Goal: Task Accomplishment & Management: Complete application form

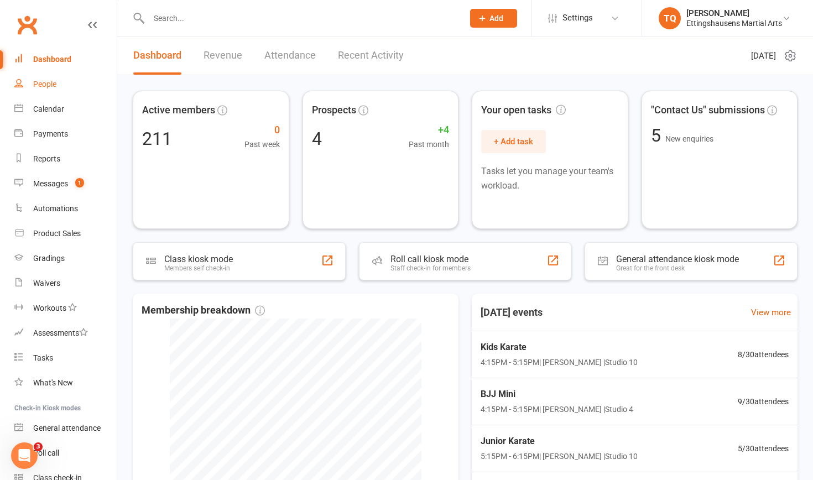
click at [48, 84] on div "People" at bounding box center [44, 84] width 23 height 9
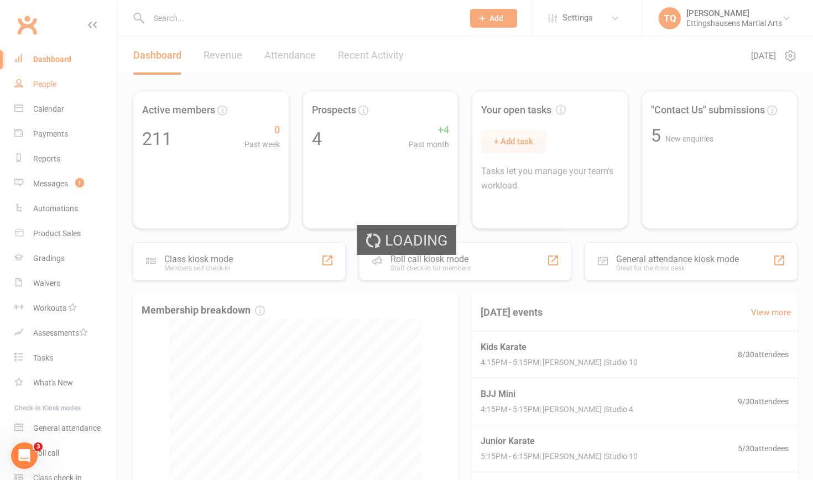
select select "100"
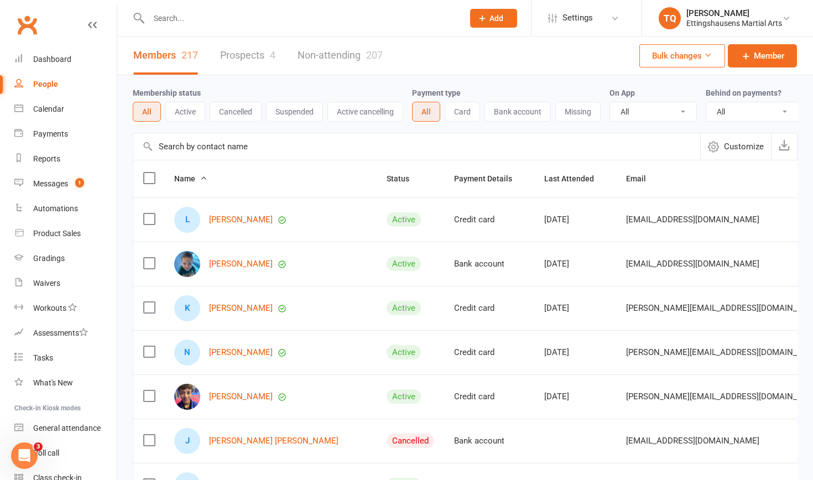
click at [578, 113] on button "Missing" at bounding box center [577, 112] width 45 height 20
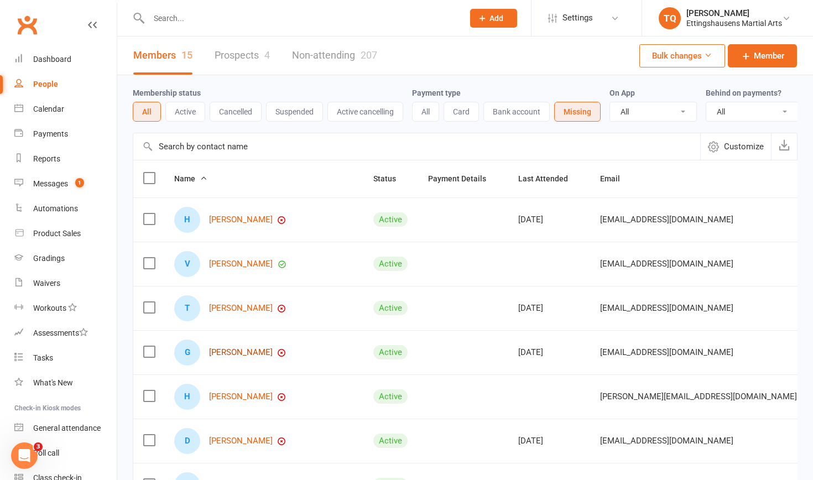
click at [238, 350] on link "[PERSON_NAME]" at bounding box center [241, 352] width 64 height 9
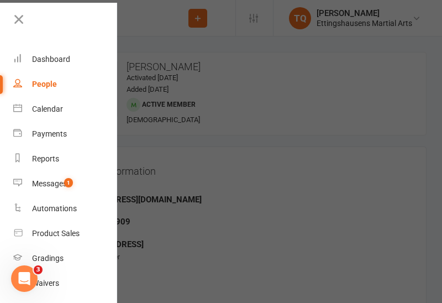
click at [51, 83] on div "People" at bounding box center [44, 84] width 25 height 9
select select "100"
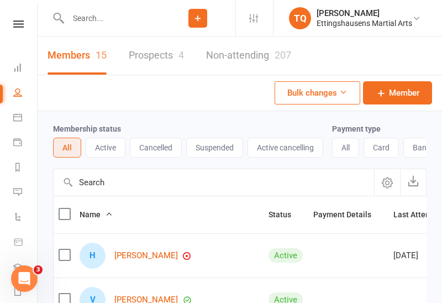
click at [93, 20] on input "text" at bounding box center [113, 18] width 96 height 15
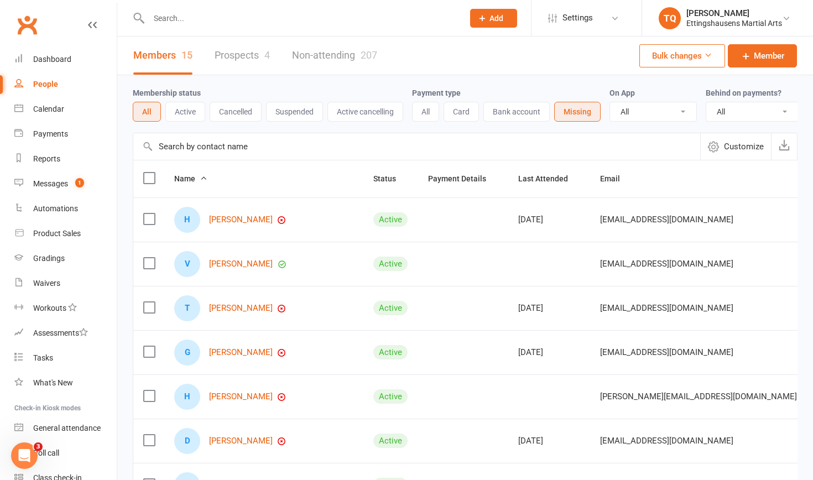
click at [234, 56] on link "Prospects 4" at bounding box center [242, 55] width 55 height 38
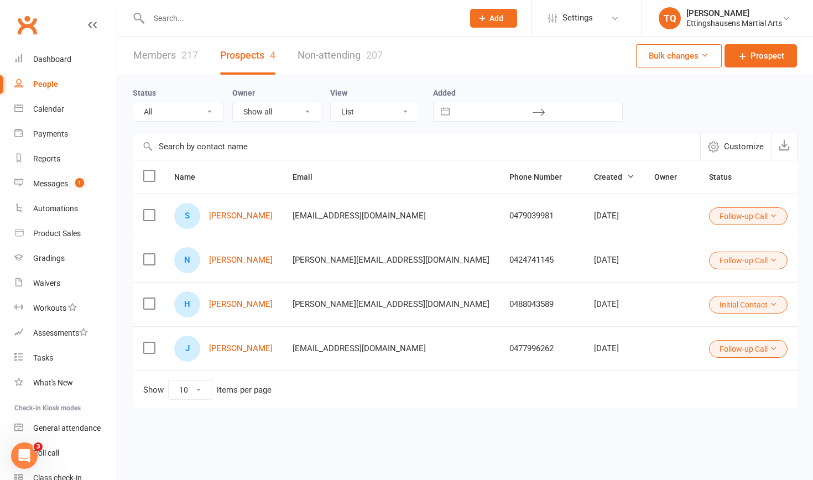
click at [493, 15] on span "Add" at bounding box center [496, 18] width 14 height 9
click at [479, 18] on icon at bounding box center [482, 18] width 10 height 10
click at [497, 17] on span "Add" at bounding box center [496, 18] width 14 height 9
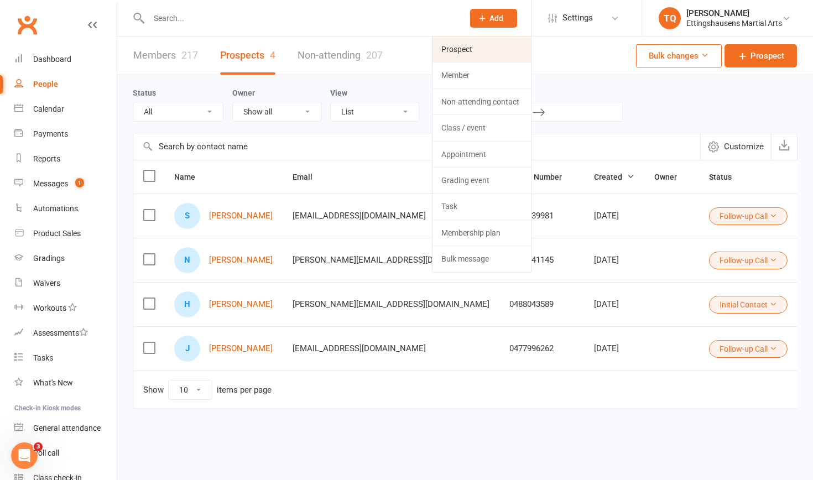
click at [464, 48] on link "Prospect" at bounding box center [481, 48] width 98 height 25
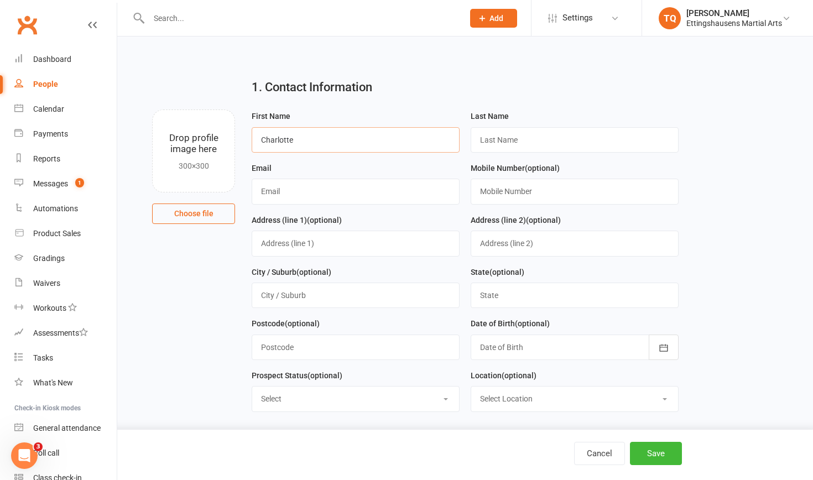
type input "Charlotte"
type input "Meng"
type input "cheryljiang39@gmail.com"
click at [646, 452] on button "Save" at bounding box center [656, 453] width 52 height 23
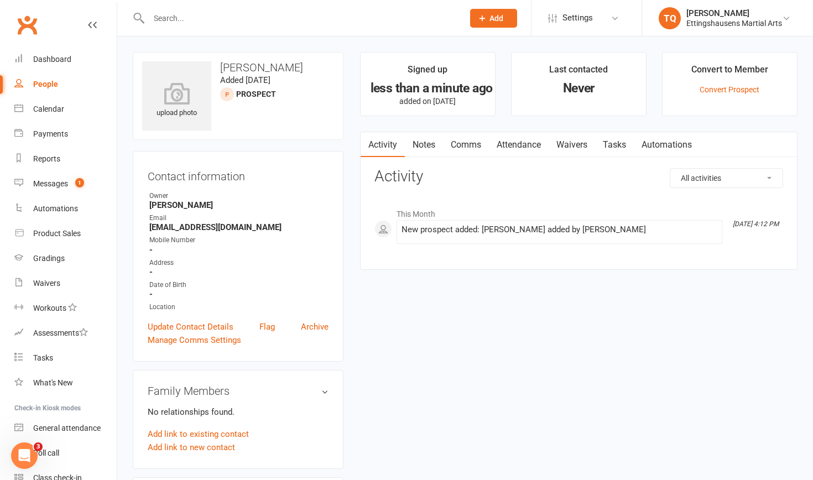
click at [515, 144] on link "Attendance" at bounding box center [519, 144] width 60 height 25
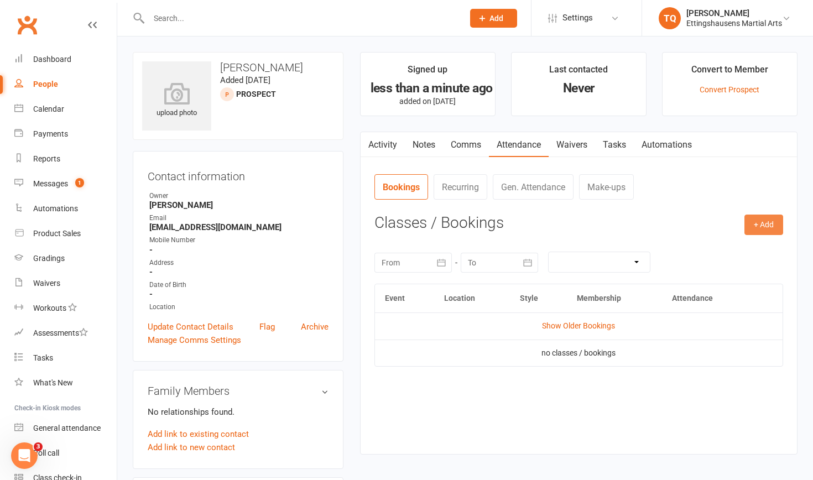
click at [764, 224] on button "+ Add" at bounding box center [763, 225] width 39 height 20
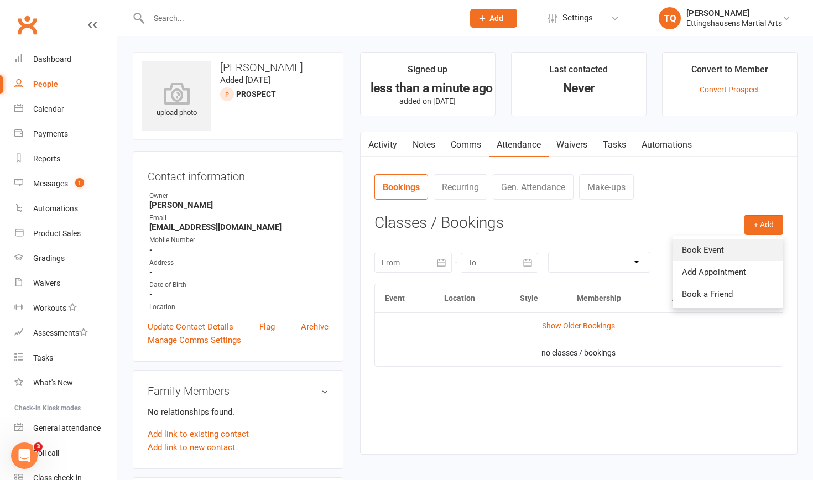
click at [710, 250] on link "Book Event" at bounding box center [727, 250] width 109 height 22
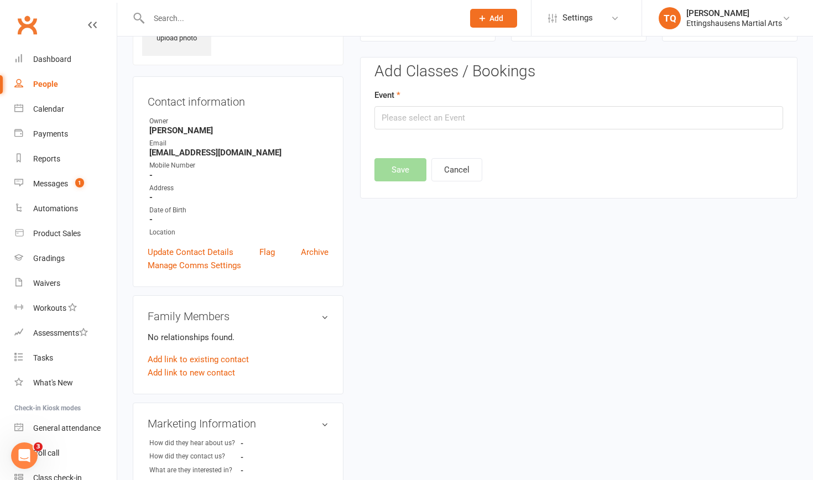
scroll to position [76, 0]
click at [403, 117] on input "text" at bounding box center [578, 116] width 409 height 23
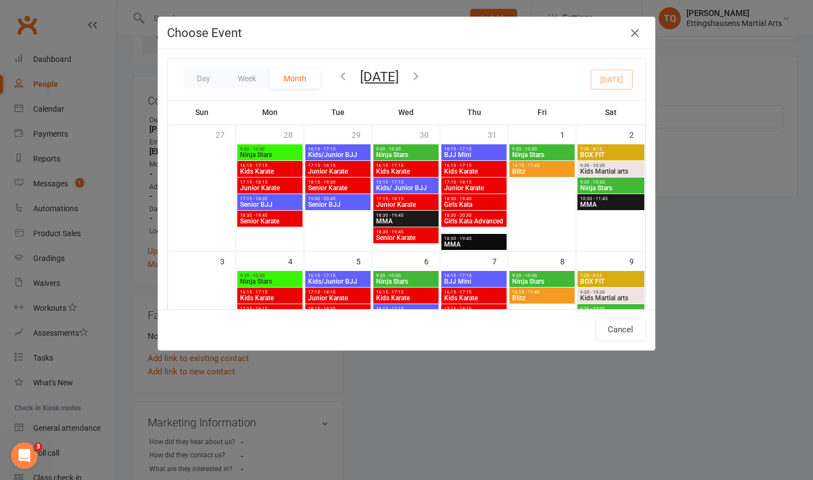
click at [344, 74] on icon "button" at bounding box center [343, 76] width 12 height 12
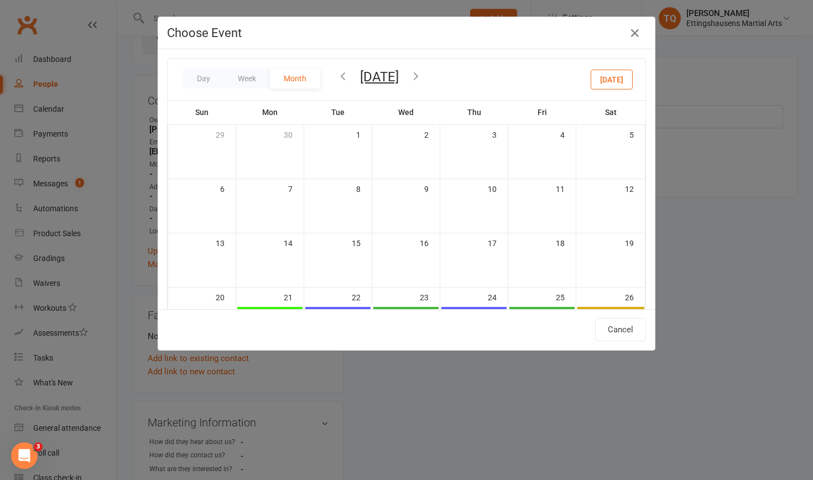
click at [422, 73] on icon "button" at bounding box center [416, 76] width 12 height 12
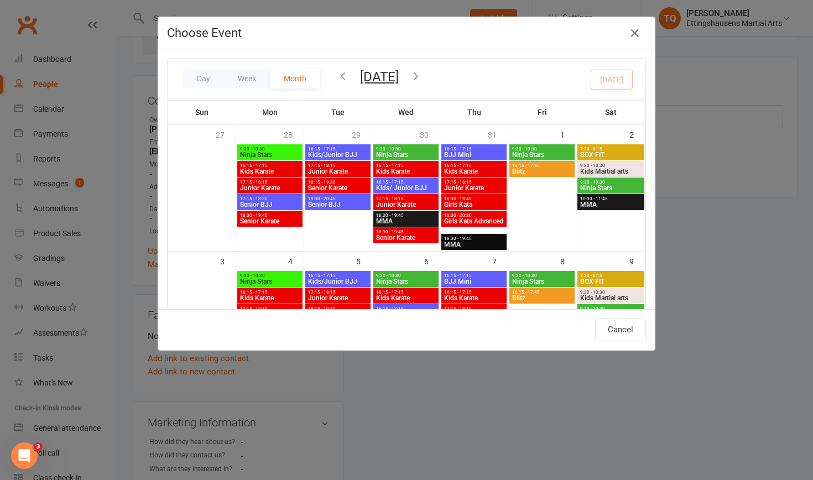
scroll to position [0, 0]
click at [203, 76] on button "Day" at bounding box center [203, 79] width 41 height 20
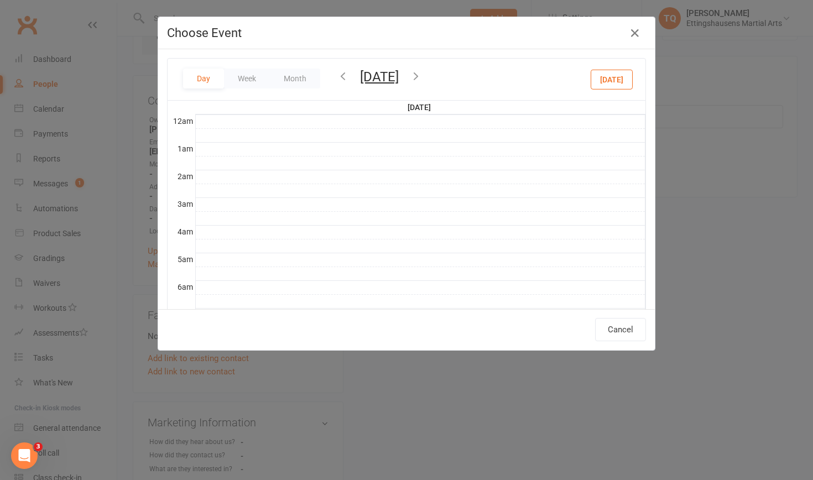
scroll to position [249, 0]
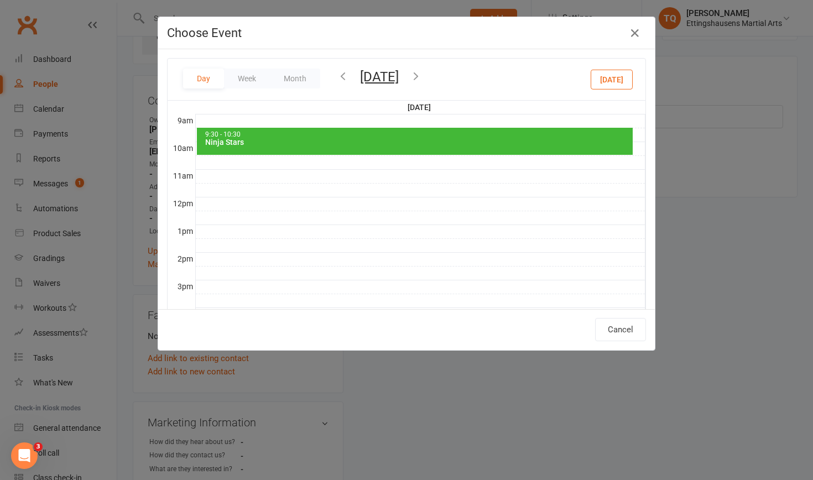
click at [422, 75] on icon "button" at bounding box center [416, 76] width 12 height 12
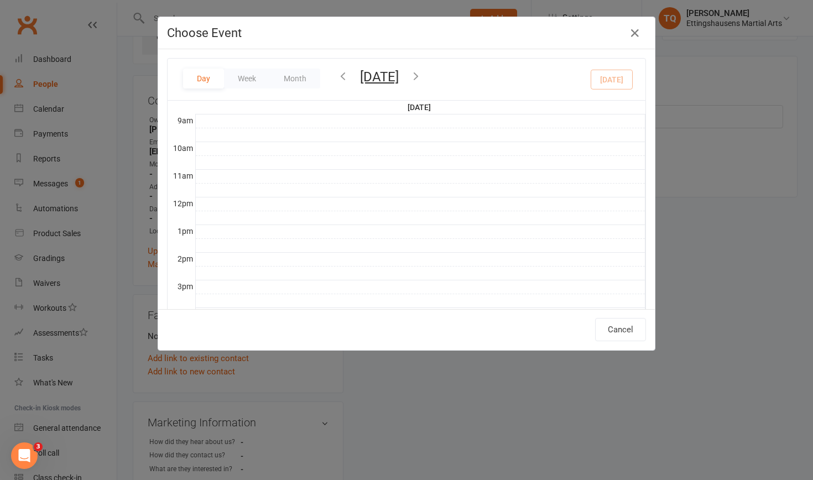
click at [422, 74] on icon "button" at bounding box center [416, 76] width 12 height 12
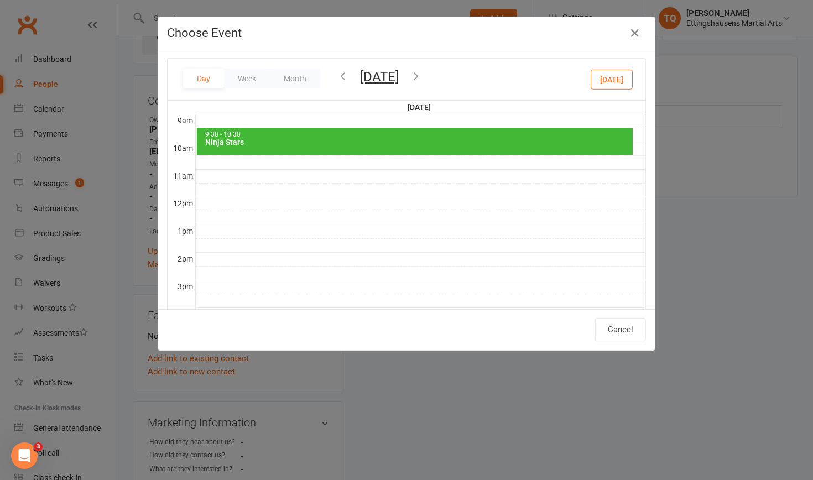
click at [422, 76] on icon "button" at bounding box center [416, 76] width 12 height 12
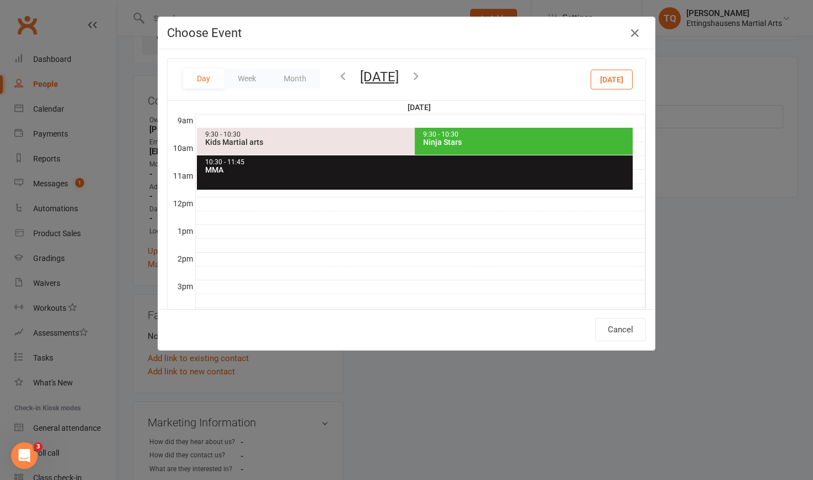
click at [476, 138] on div "Ninja Stars" at bounding box center [526, 142] width 208 height 8
type input "Ninja Stars - Aug 16, 2025 9:30:00 AM"
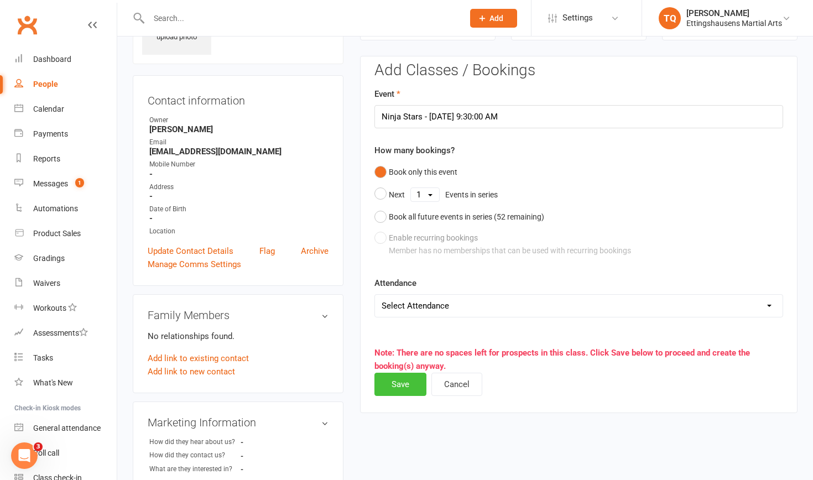
click at [400, 383] on button "Save" at bounding box center [400, 384] width 52 height 23
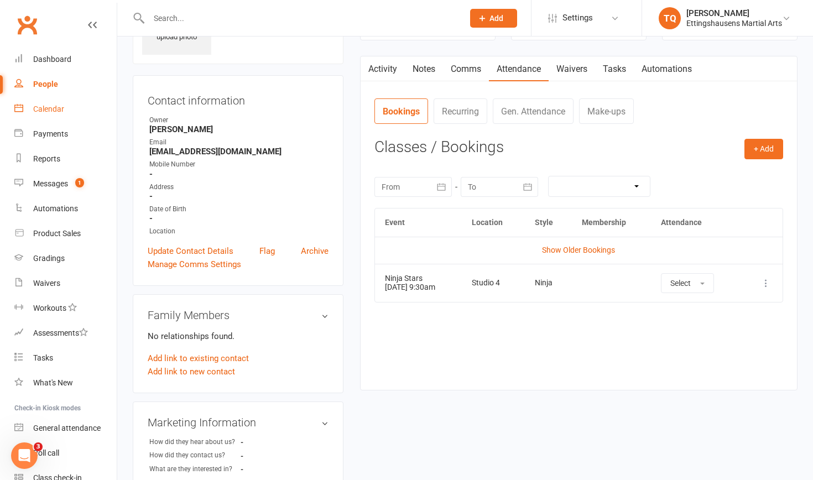
click at [55, 109] on div "Calendar" at bounding box center [48, 108] width 31 height 9
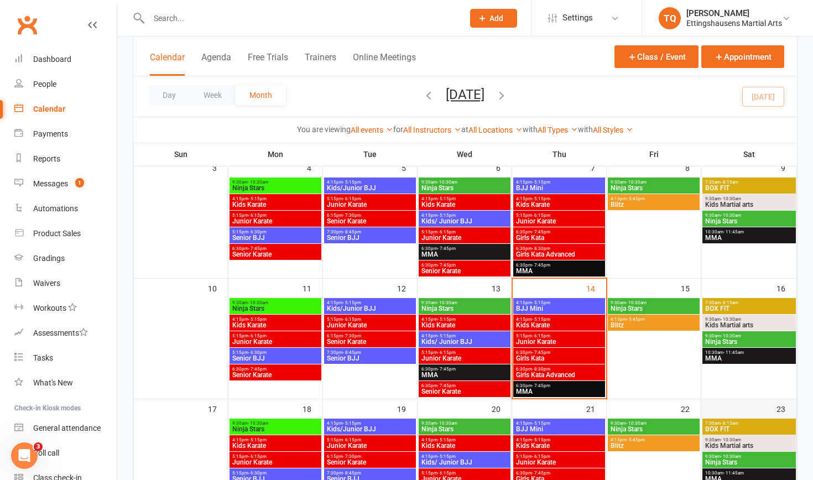
scroll to position [195, 0]
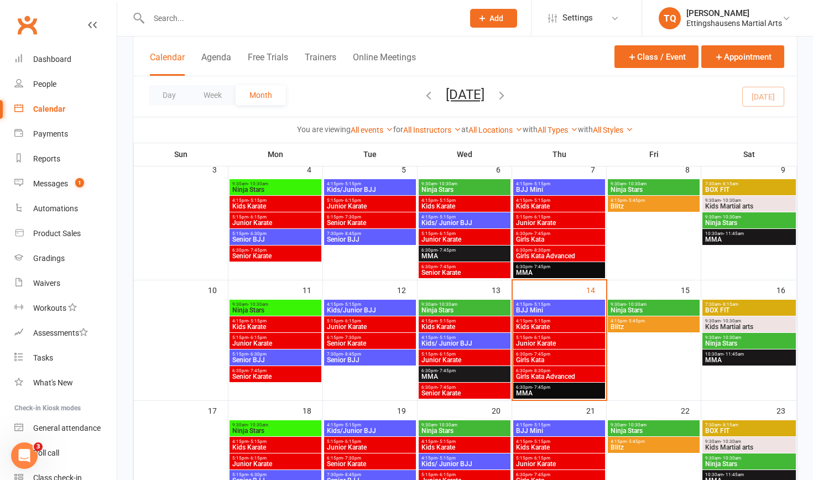
click at [713, 341] on span "Ninja Stars" at bounding box center [748, 343] width 89 height 7
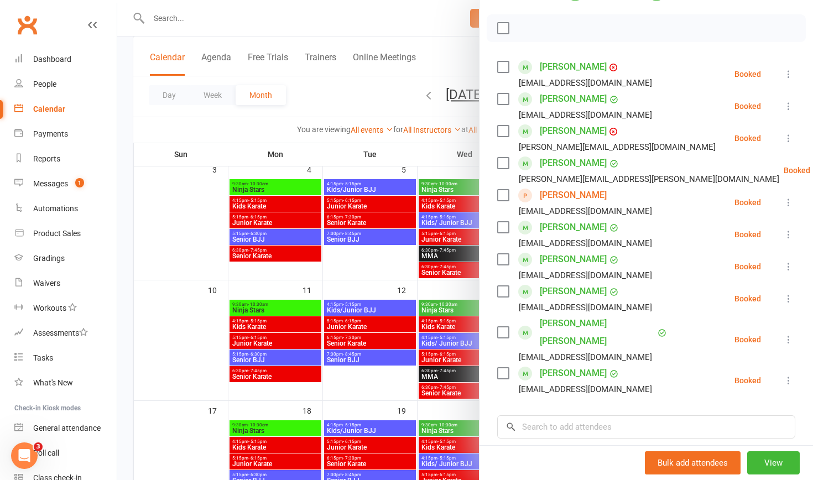
scroll to position [92, 0]
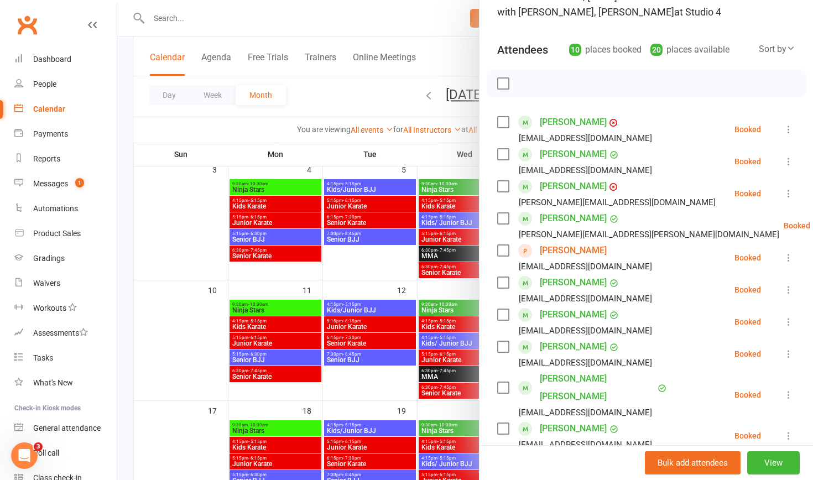
click at [178, 14] on div at bounding box center [465, 240] width 696 height 480
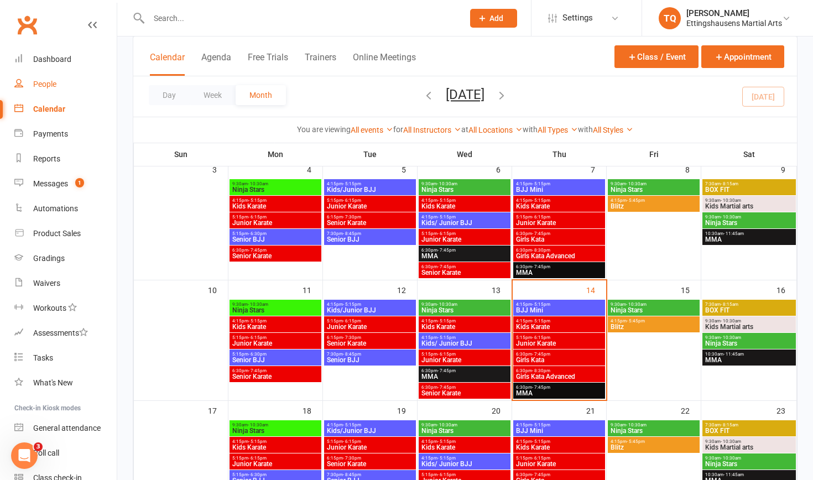
click at [48, 85] on div "People" at bounding box center [44, 84] width 23 height 9
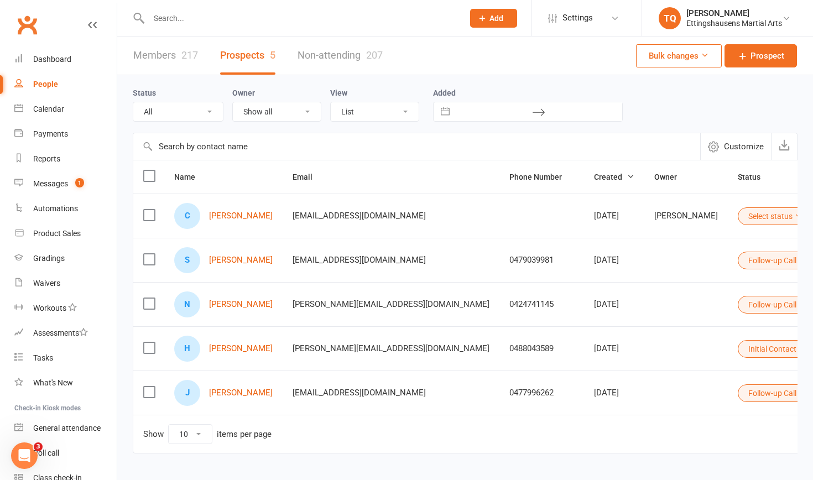
click at [794, 216] on icon at bounding box center [798, 216] width 8 height 8
click at [167, 18] on input "text" at bounding box center [300, 18] width 310 height 15
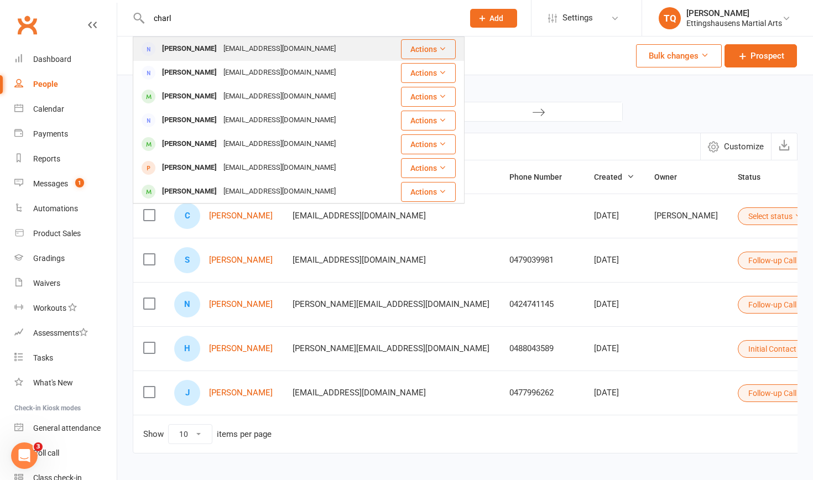
type input "Charlotte"
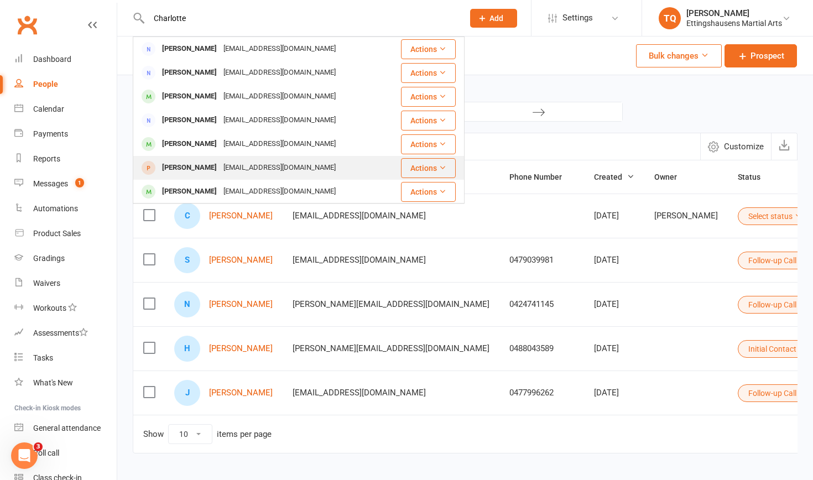
drag, startPoint x: 154, startPoint y: 40, endPoint x: 175, endPoint y: 169, distance: 130.0
click at [175, 169] on div "Charlotte Meng" at bounding box center [189, 168] width 61 height 16
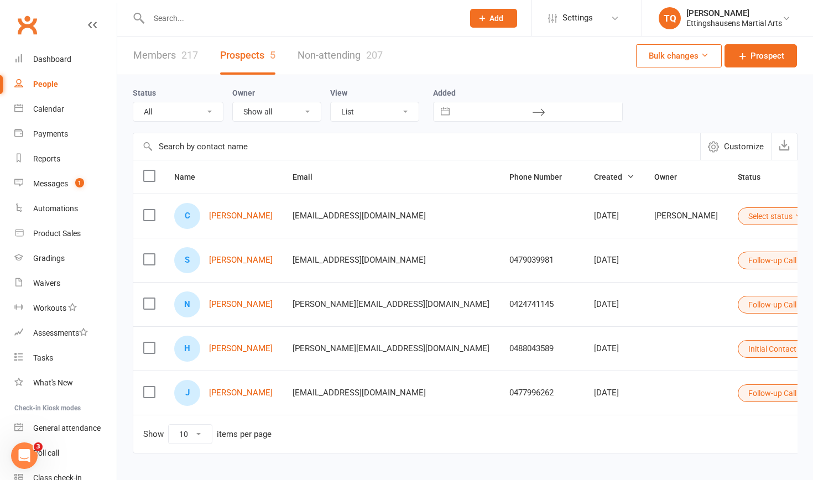
click at [152, 213] on label at bounding box center [148, 215] width 11 height 11
click at [152, 210] on input "checkbox" at bounding box center [148, 210] width 11 height 0
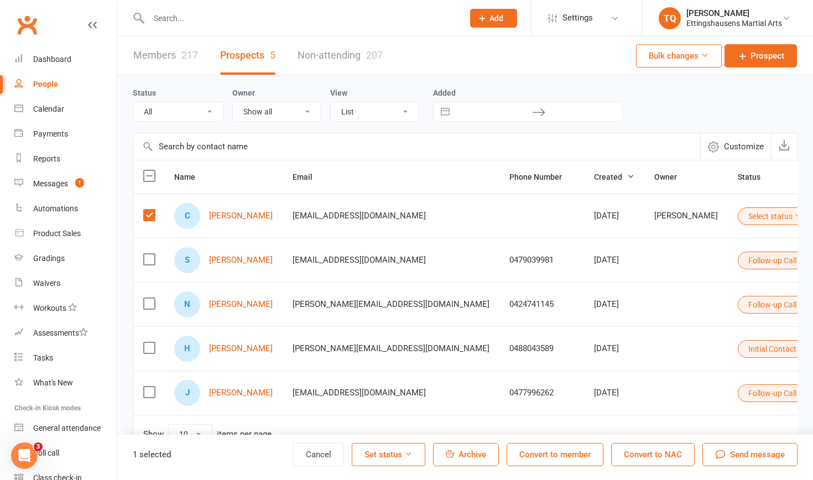
click at [153, 210] on label at bounding box center [148, 215] width 11 height 11
click at [153, 210] on input "checkbox" at bounding box center [148, 210] width 11 height 0
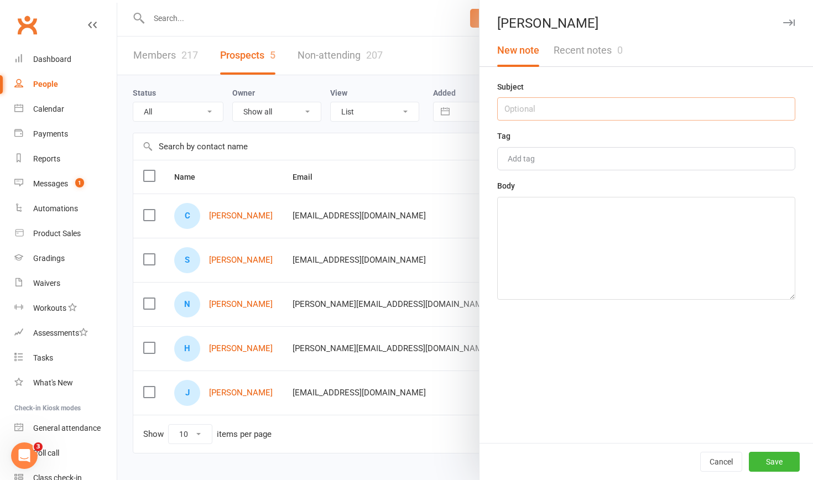
click at [522, 107] on input "text" at bounding box center [646, 108] width 298 height 23
click at [772, 458] on button "Save" at bounding box center [774, 462] width 51 height 20
click at [520, 109] on input "trial" at bounding box center [646, 108] width 298 height 23
type input "t"
click at [516, 233] on textarea at bounding box center [646, 248] width 298 height 103
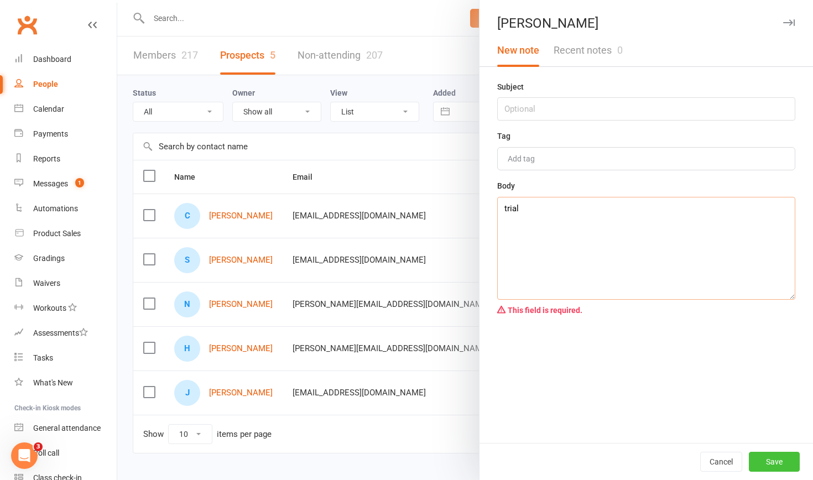
type textarea "trial"
click at [766, 462] on button "Save" at bounding box center [774, 462] width 51 height 20
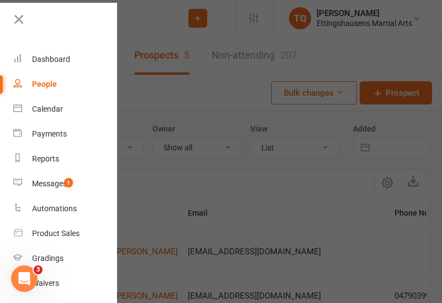
click at [49, 80] on div "People" at bounding box center [44, 84] width 25 height 9
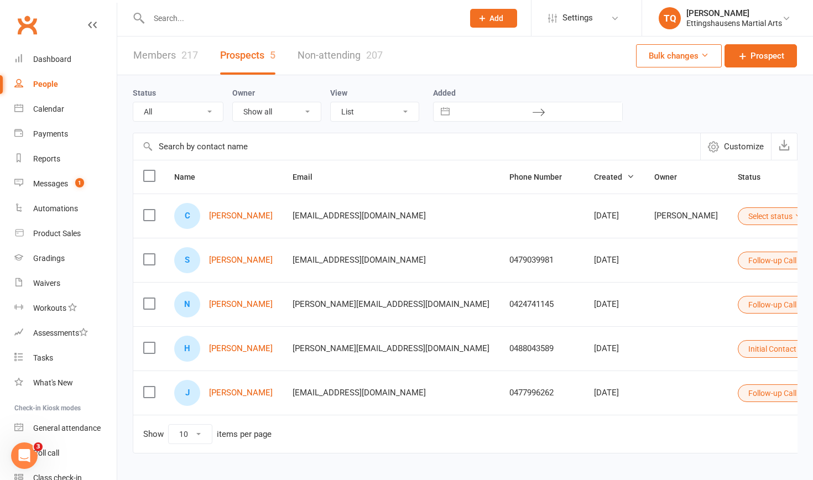
click at [41, 82] on div "People" at bounding box center [45, 84] width 25 height 9
click at [45, 58] on div "Dashboard" at bounding box center [52, 59] width 38 height 9
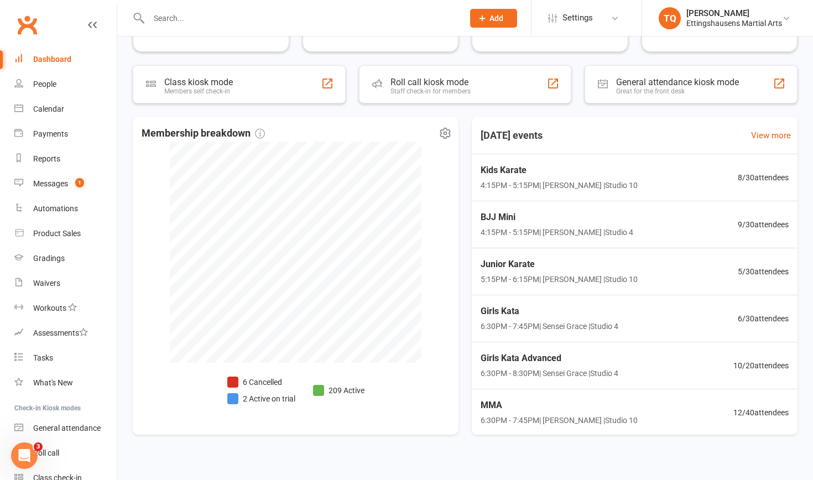
scroll to position [178, 0]
click at [253, 397] on li "2 Active on trial" at bounding box center [261, 397] width 68 height 12
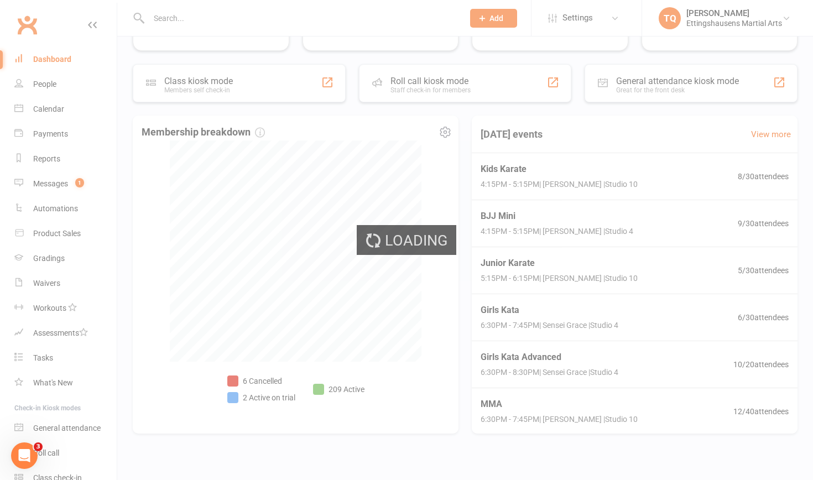
select select "active_trial"
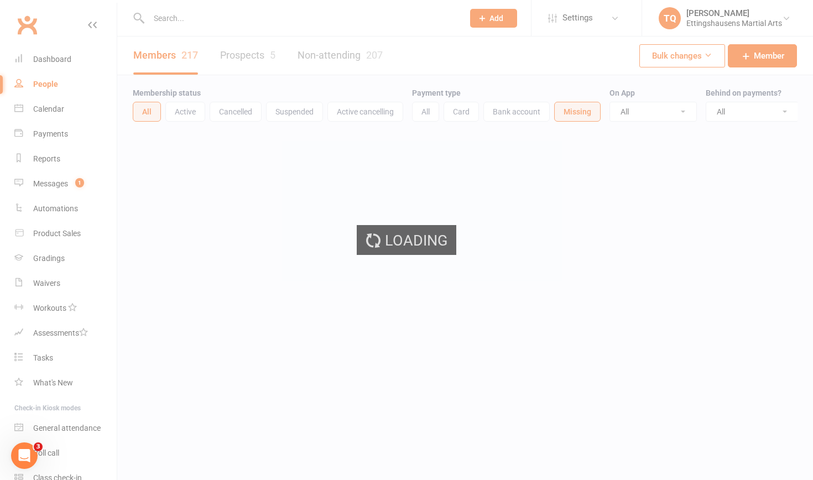
select select "100"
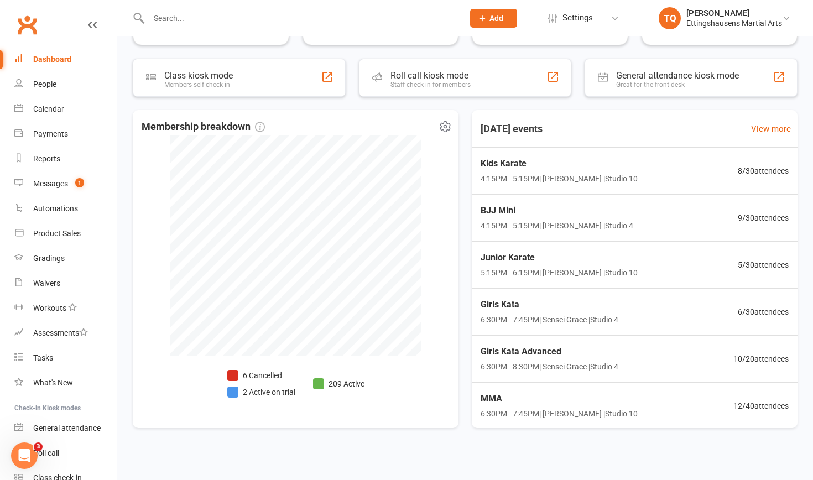
scroll to position [183, 0]
click at [258, 375] on li "6 Cancelled" at bounding box center [261, 376] width 68 height 12
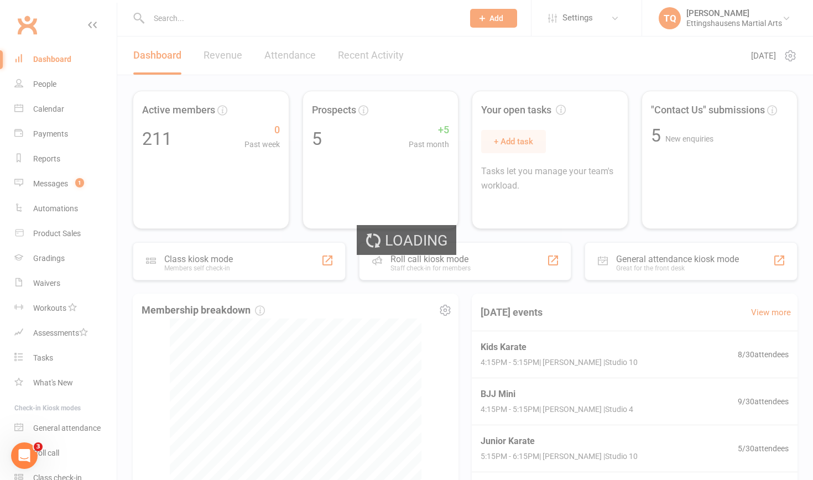
select select "no_trial"
select select "100"
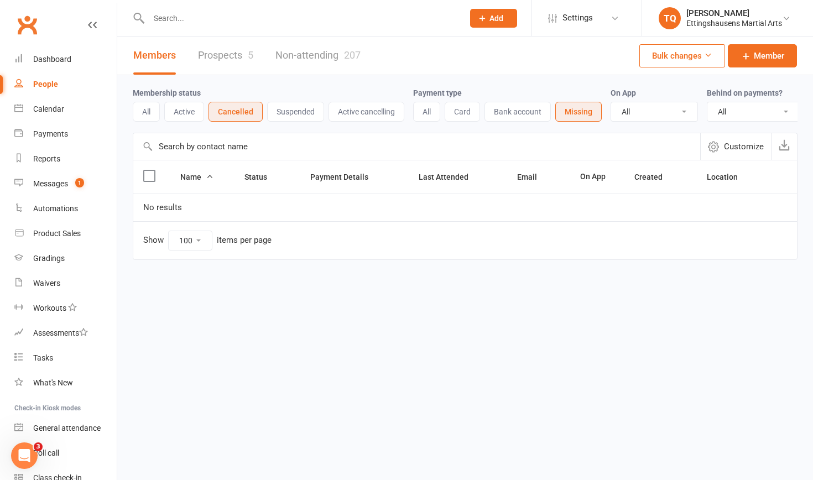
click at [46, 84] on div "People" at bounding box center [45, 84] width 25 height 9
click at [147, 111] on button "All" at bounding box center [146, 112] width 27 height 20
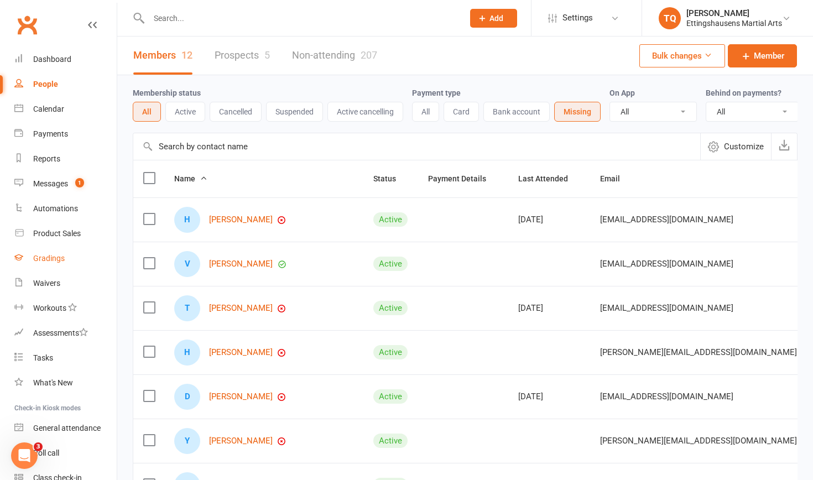
click at [55, 259] on div "Gradings" at bounding box center [49, 258] width 32 height 9
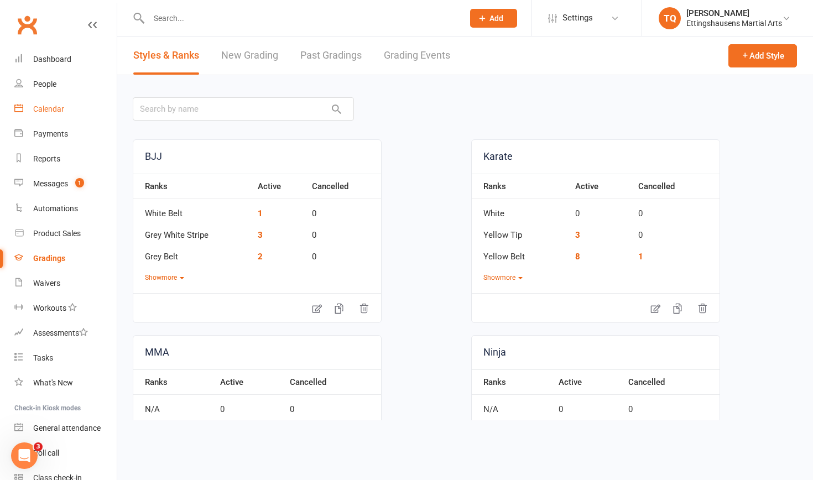
click at [49, 110] on div "Calendar" at bounding box center [48, 108] width 31 height 9
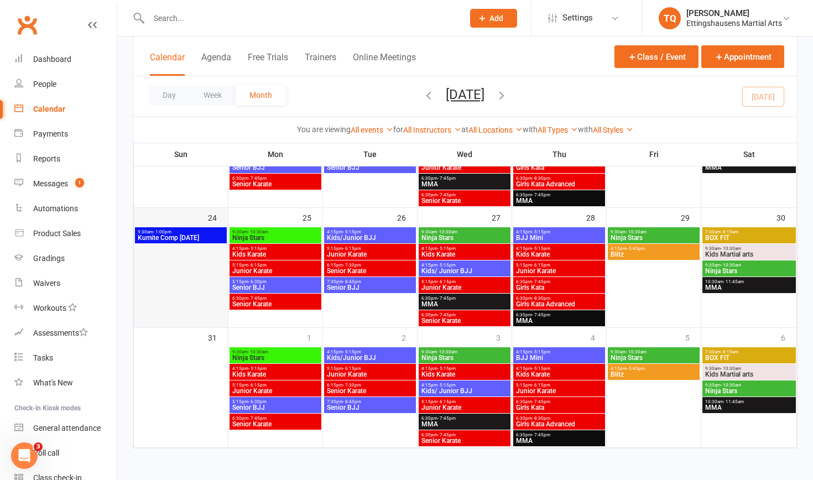
scroll to position [518, 0]
click at [508, 95] on icon "button" at bounding box center [501, 95] width 12 height 12
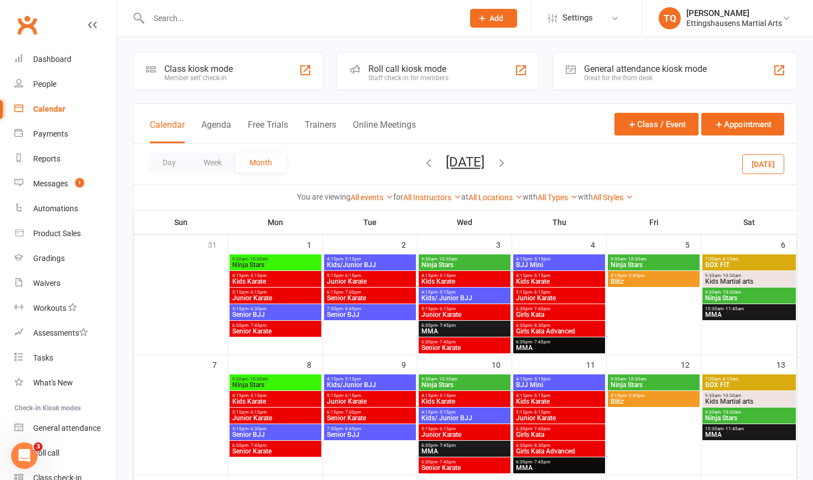
scroll to position [0, 0]
click at [422, 164] on icon "button" at bounding box center [428, 162] width 12 height 12
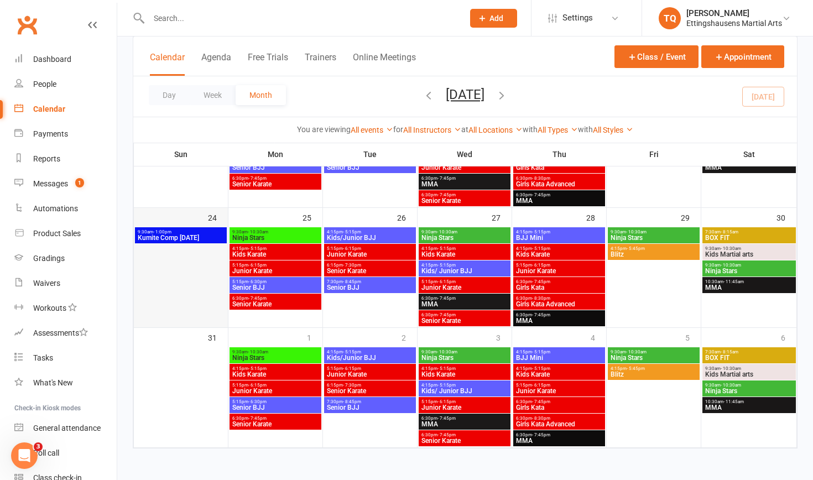
scroll to position [518, 0]
click at [173, 234] on span "Kumite Comp [DATE]" at bounding box center [180, 237] width 87 height 7
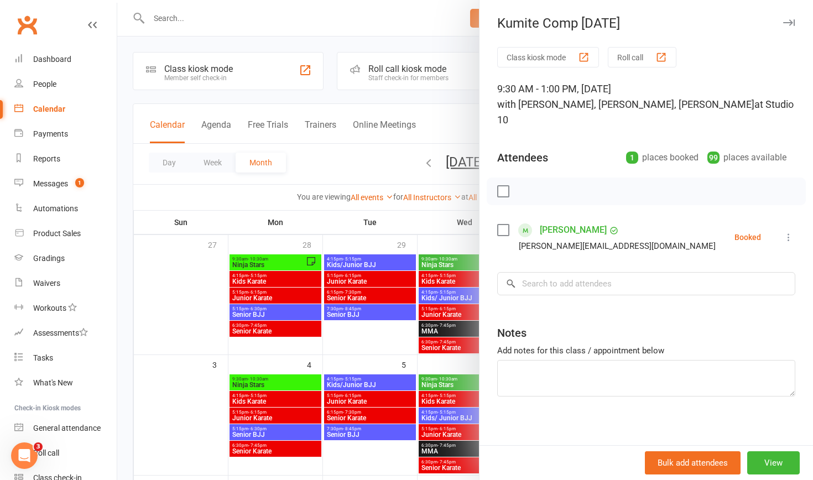
scroll to position [0, 0]
click at [44, 86] on div "People" at bounding box center [44, 84] width 23 height 9
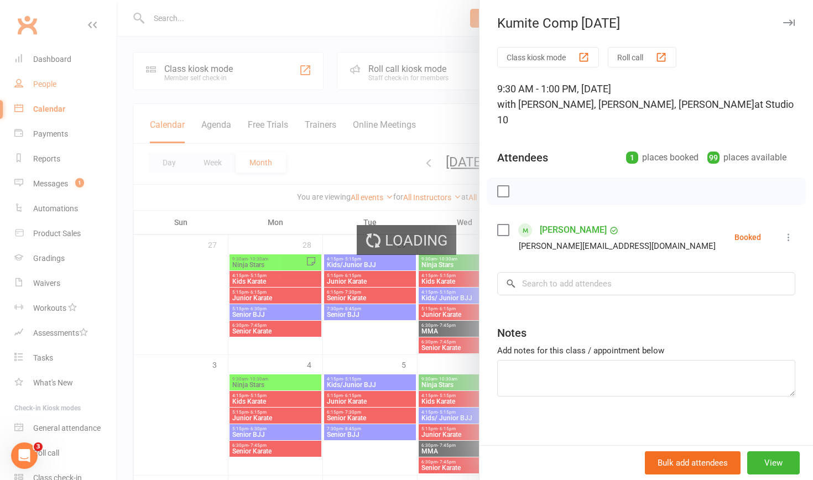
select select "100"
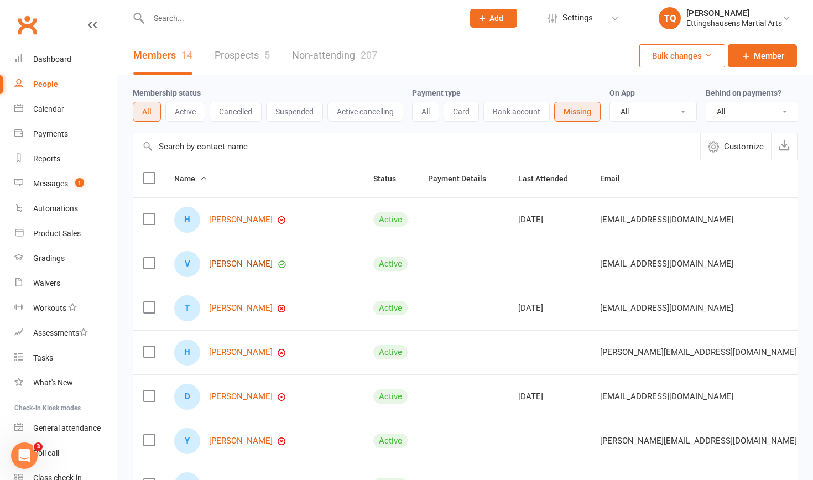
click at [228, 263] on link "[PERSON_NAME]" at bounding box center [241, 263] width 64 height 9
